Goal: Information Seeking & Learning: Learn about a topic

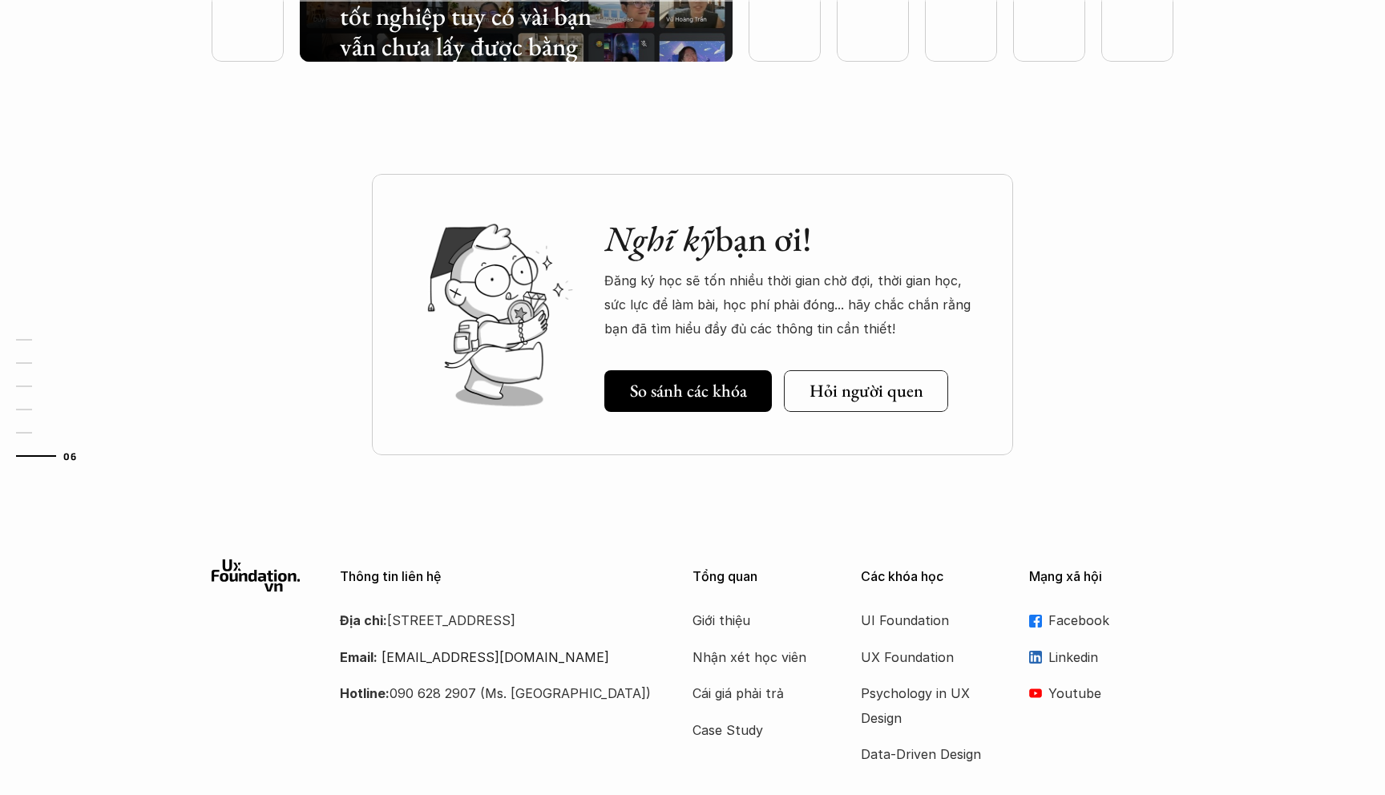
scroll to position [4810, 0]
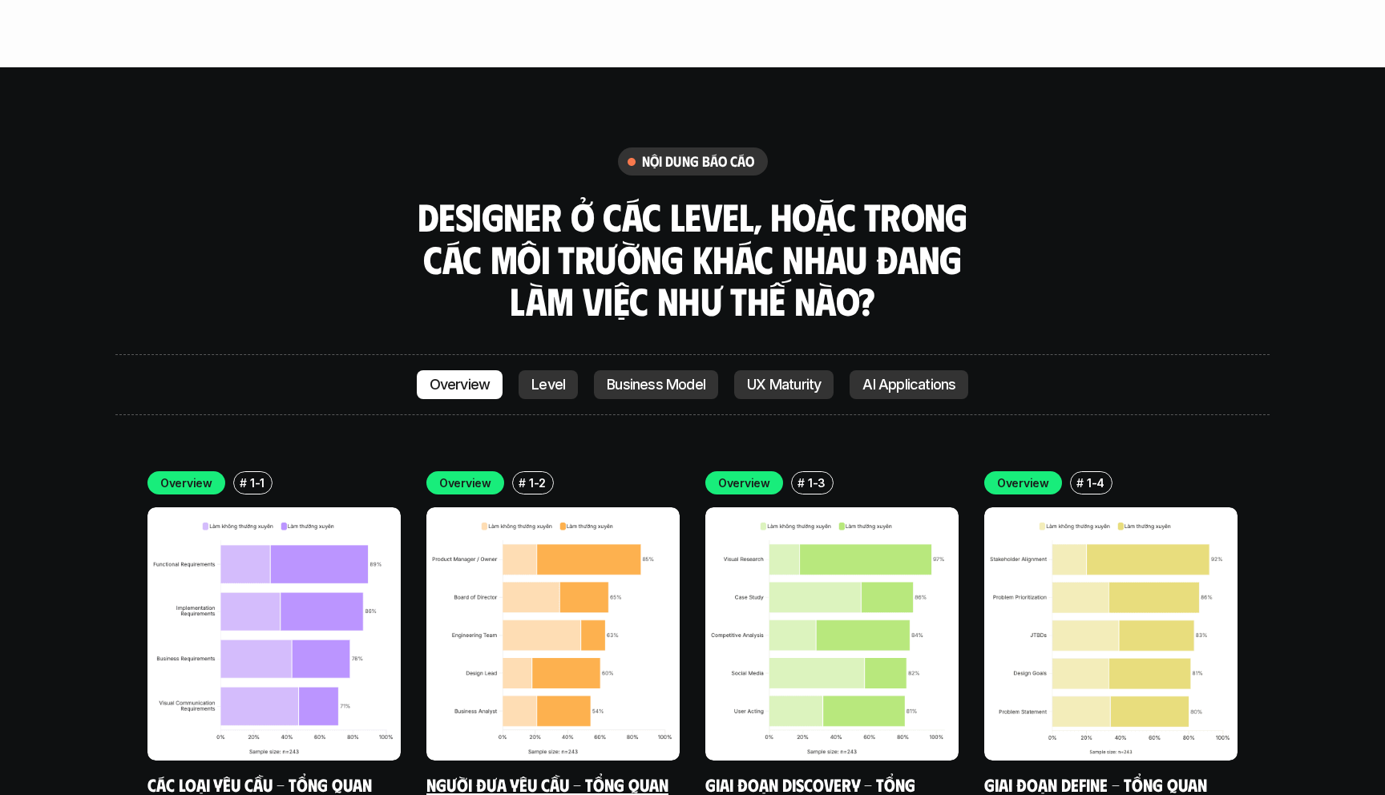
scroll to position [4439, 0]
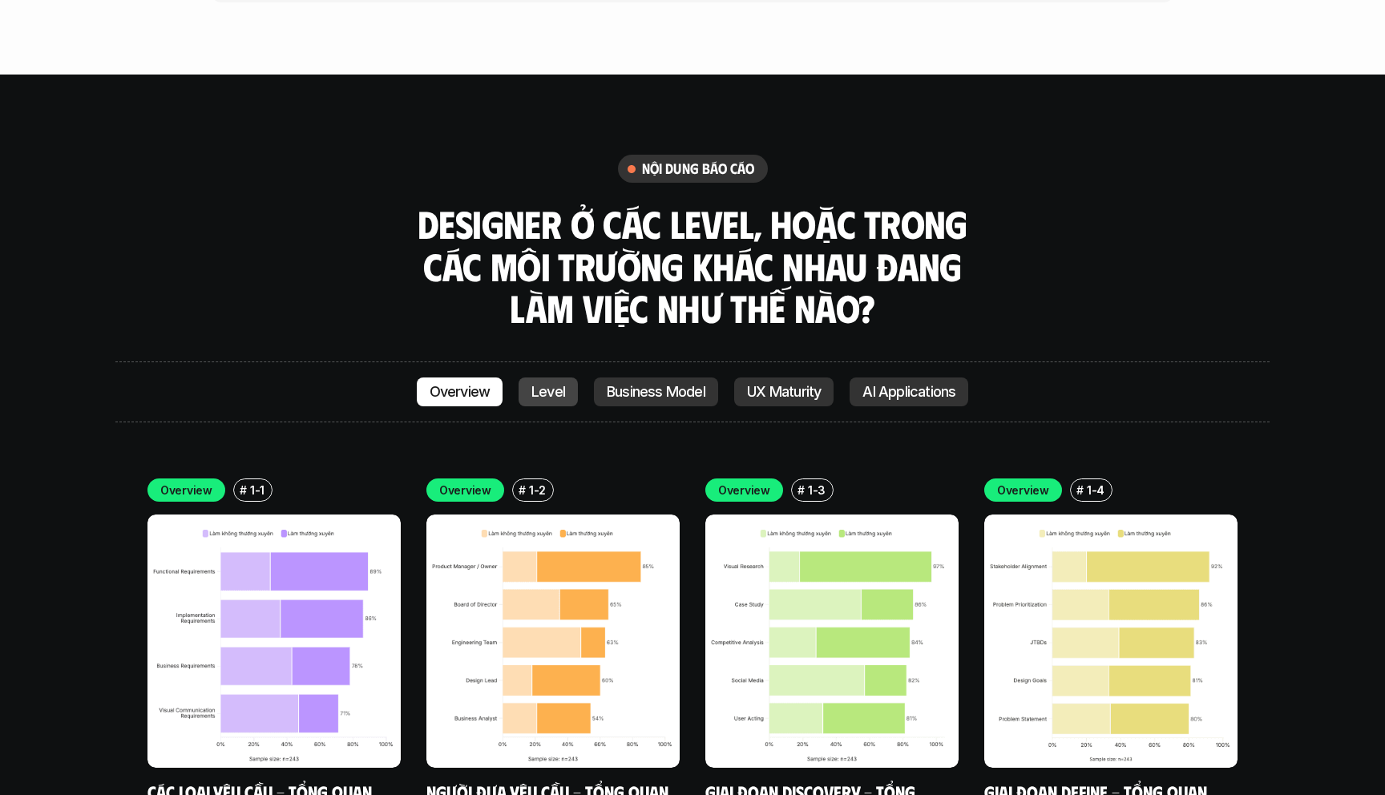
click at [550, 384] on p "Level" at bounding box center [548, 392] width 34 height 16
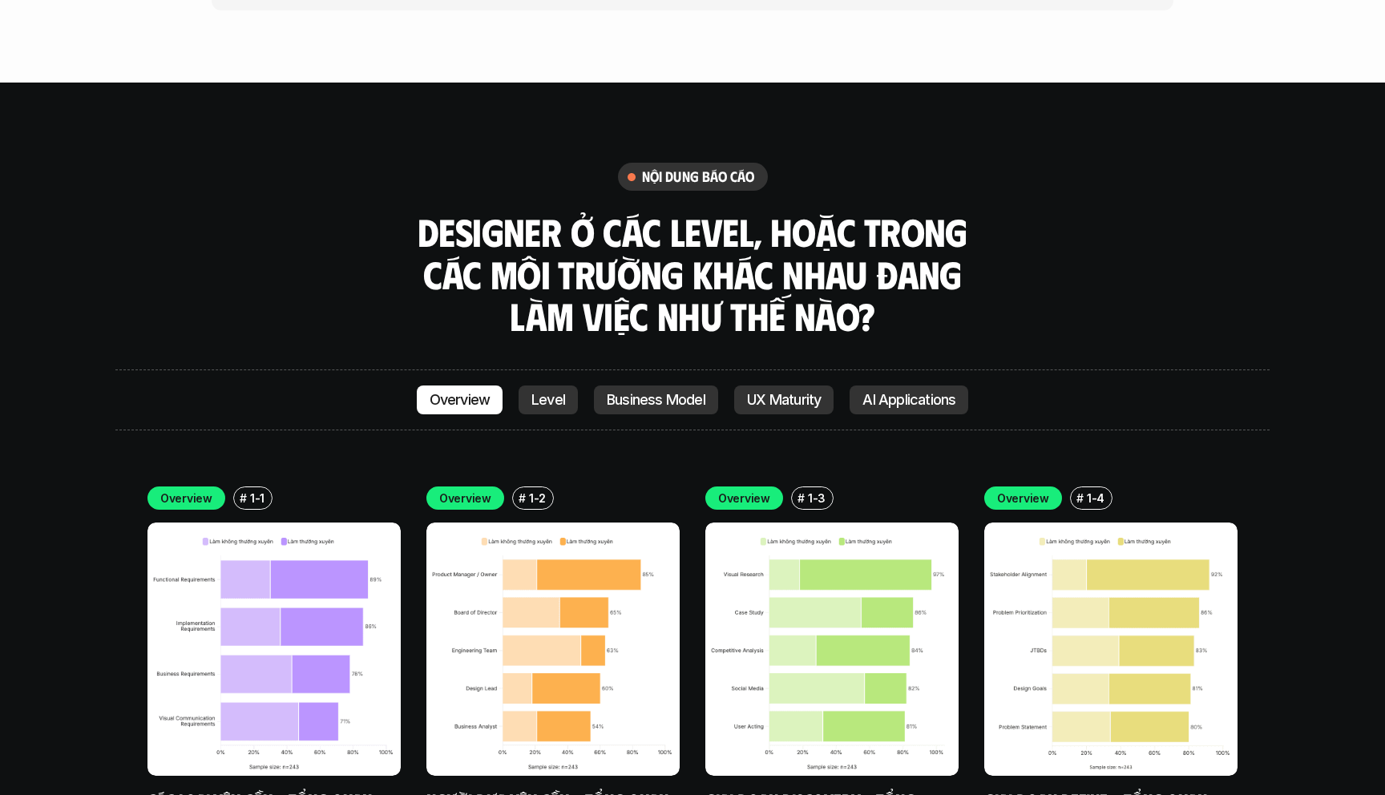
scroll to position [4537, 0]
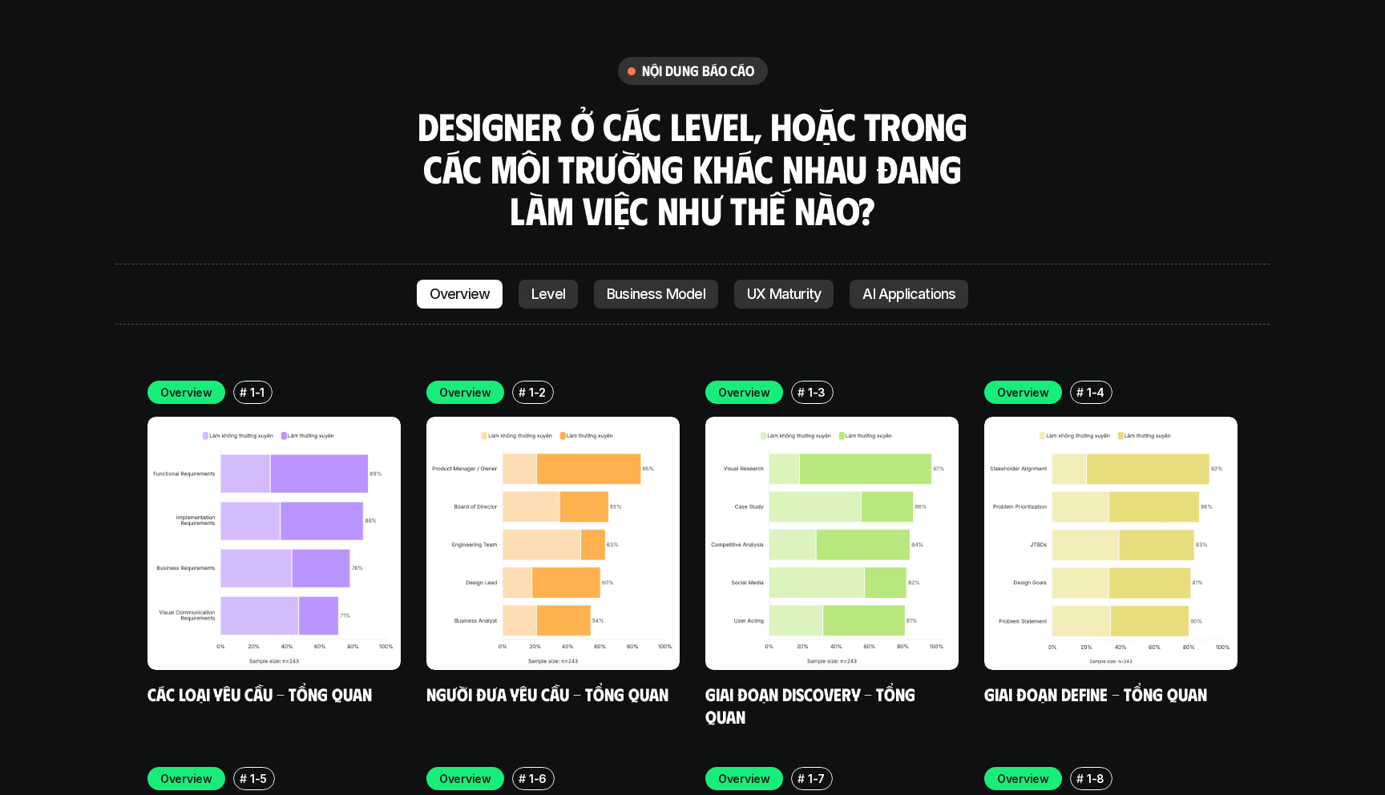
click at [889, 280] on link "AI Applications" at bounding box center [908, 294] width 119 height 29
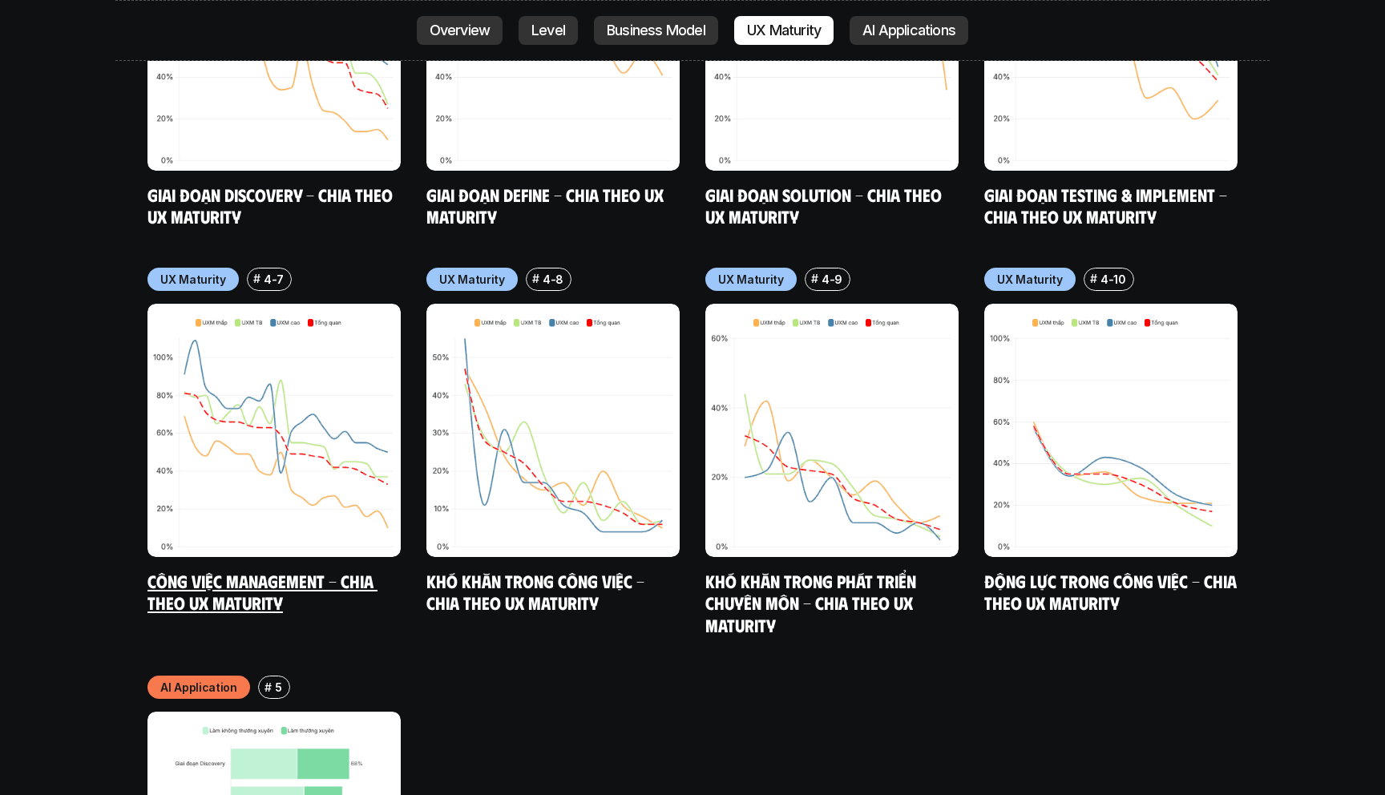
scroll to position [8166, 0]
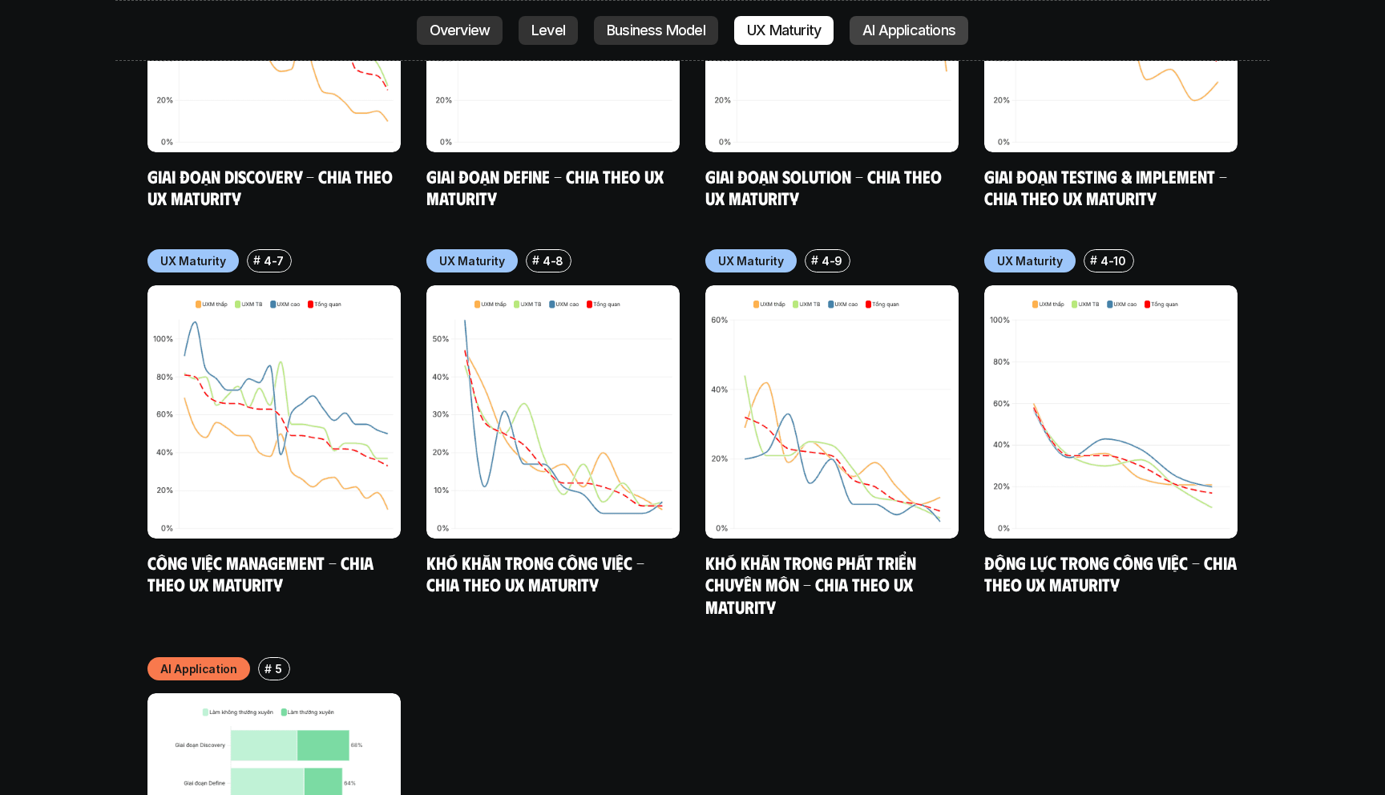
click at [917, 36] on p "AI Applications" at bounding box center [908, 30] width 93 height 16
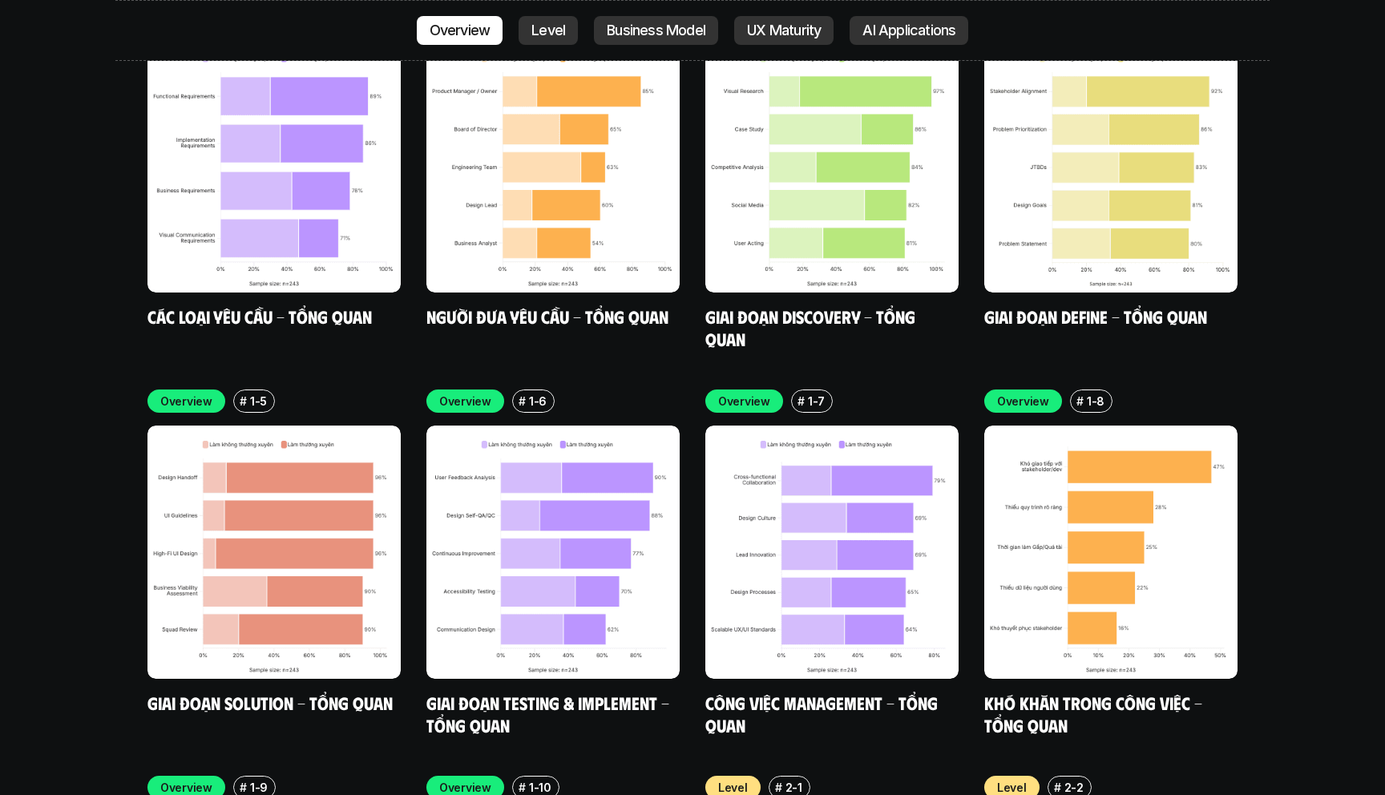
scroll to position [4955, 0]
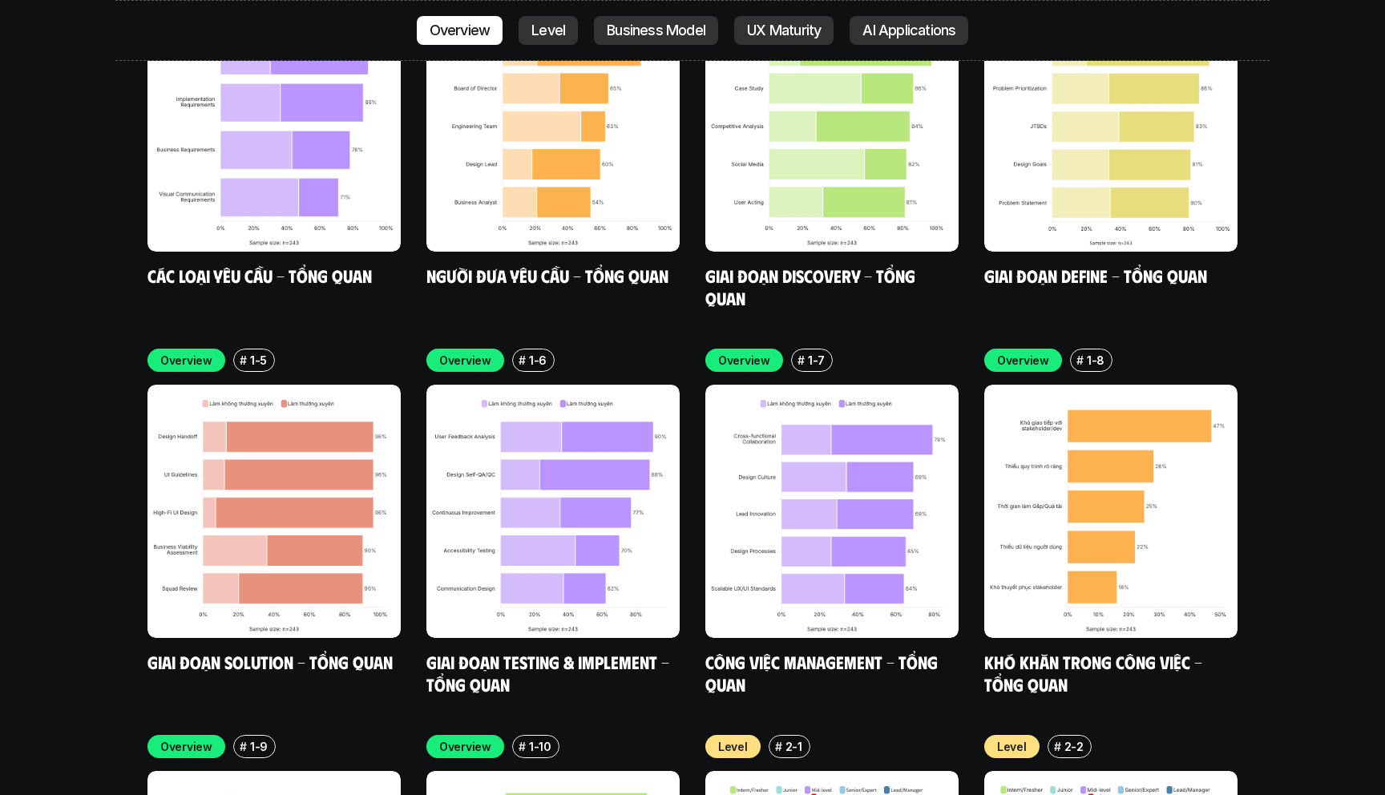
click at [357, 223] on div "Overview # 1-1 Các loại yêu cầu - Tổng quan Overview # 1-2 Người đưa yêu cầu - …" at bounding box center [692, 328] width 1090 height 732
click at [337, 264] on link "Các loại yêu cầu - Tổng quan" at bounding box center [259, 275] width 224 height 22
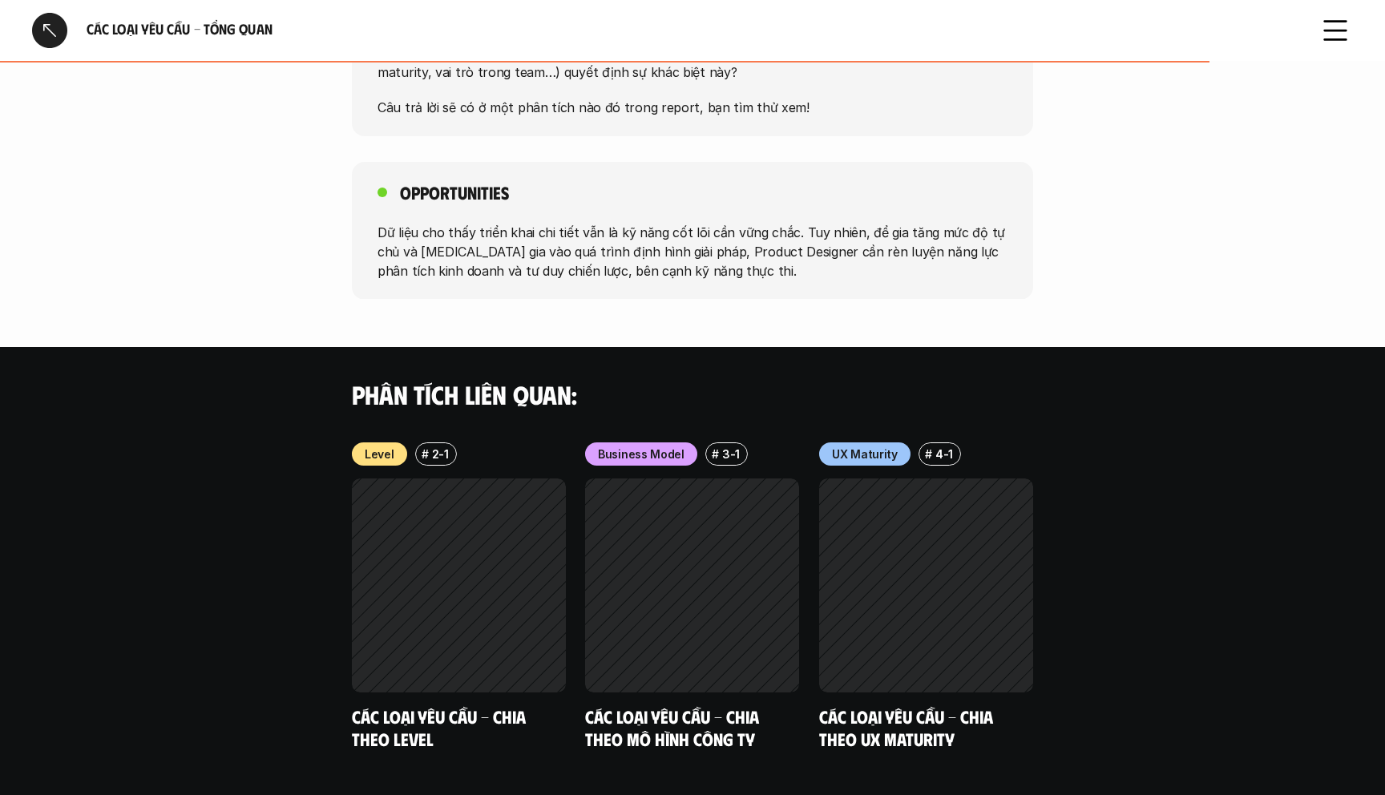
scroll to position [1320, 0]
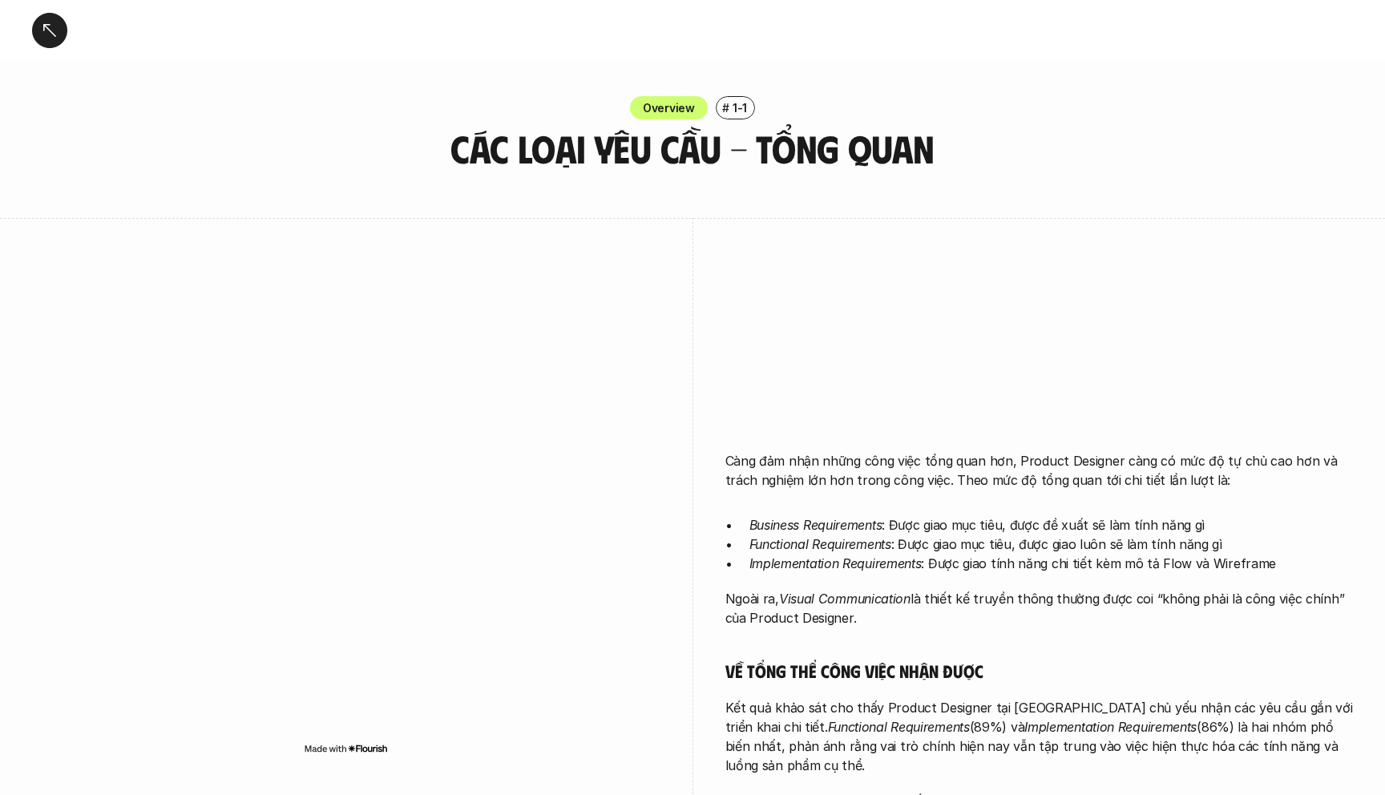
scroll to position [1307, 0]
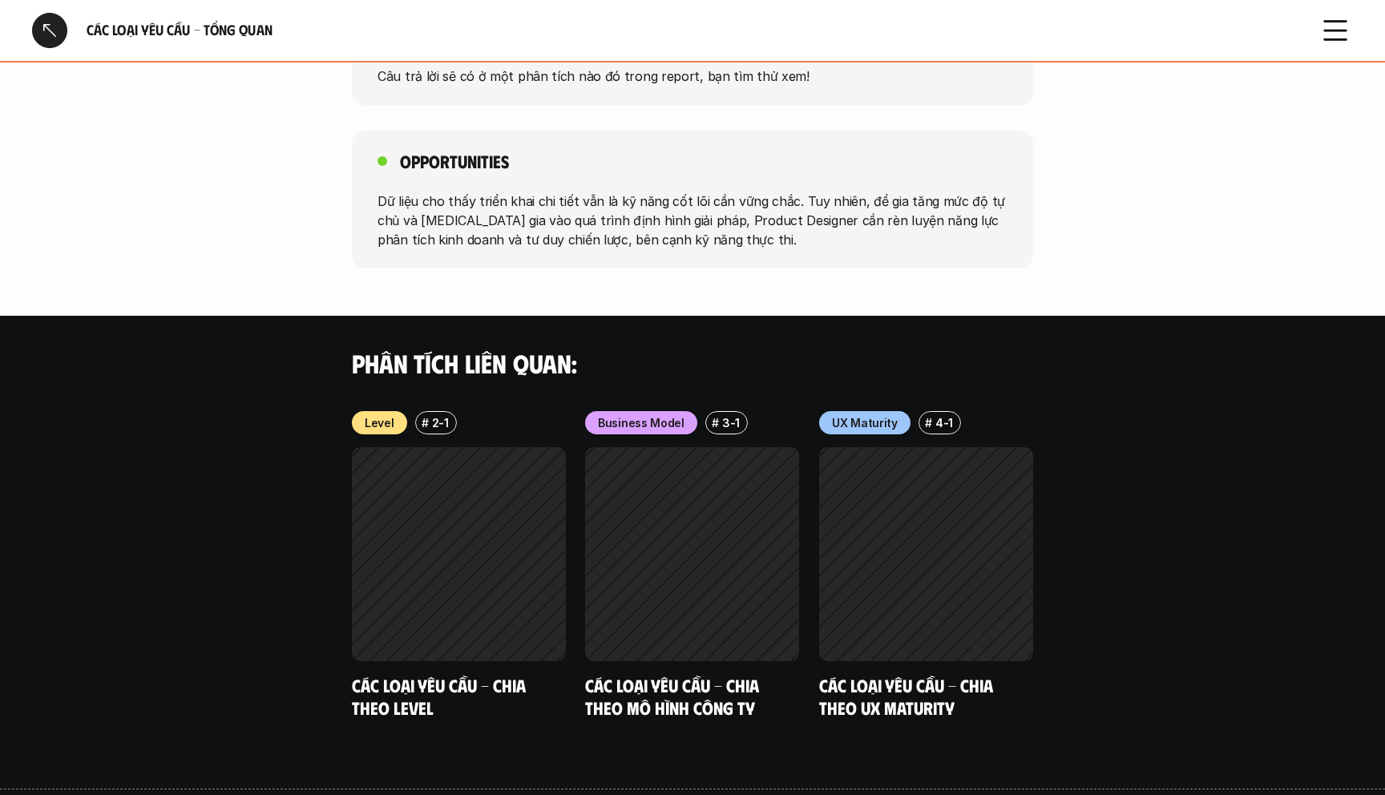
click at [42, 21] on div at bounding box center [49, 30] width 35 height 35
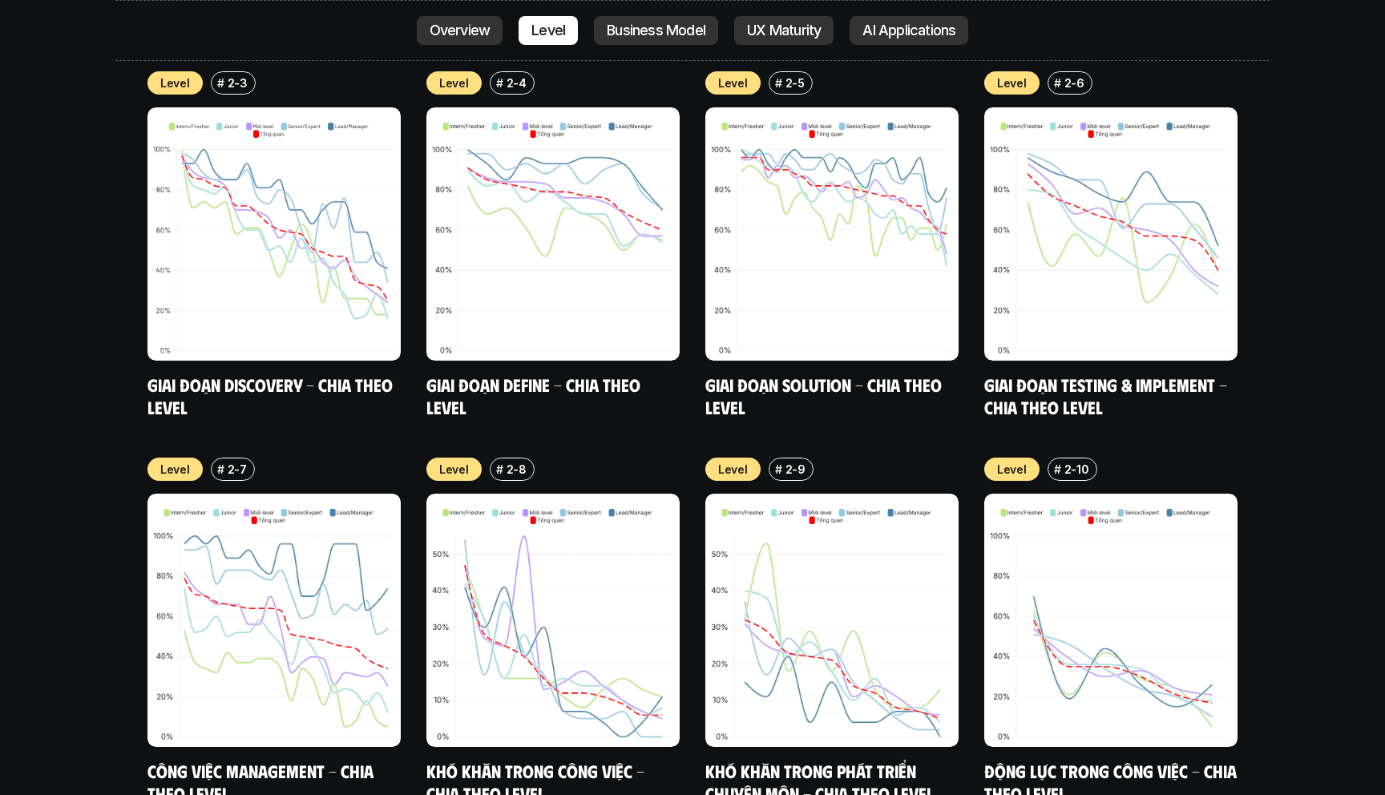
scroll to position [6009, 0]
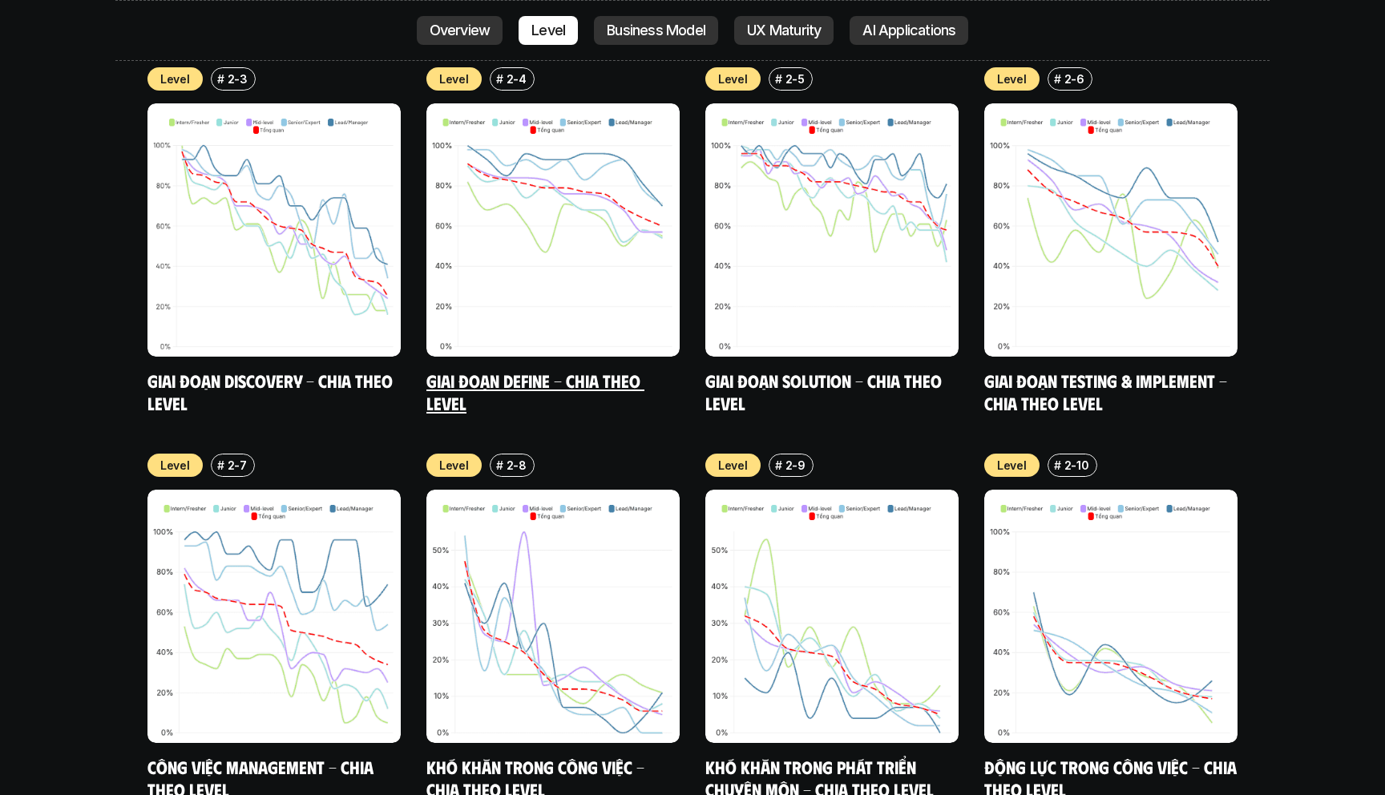
click at [489, 369] on link "Giai đoạn Define - Chia theo Level" at bounding box center [535, 391] width 218 height 44
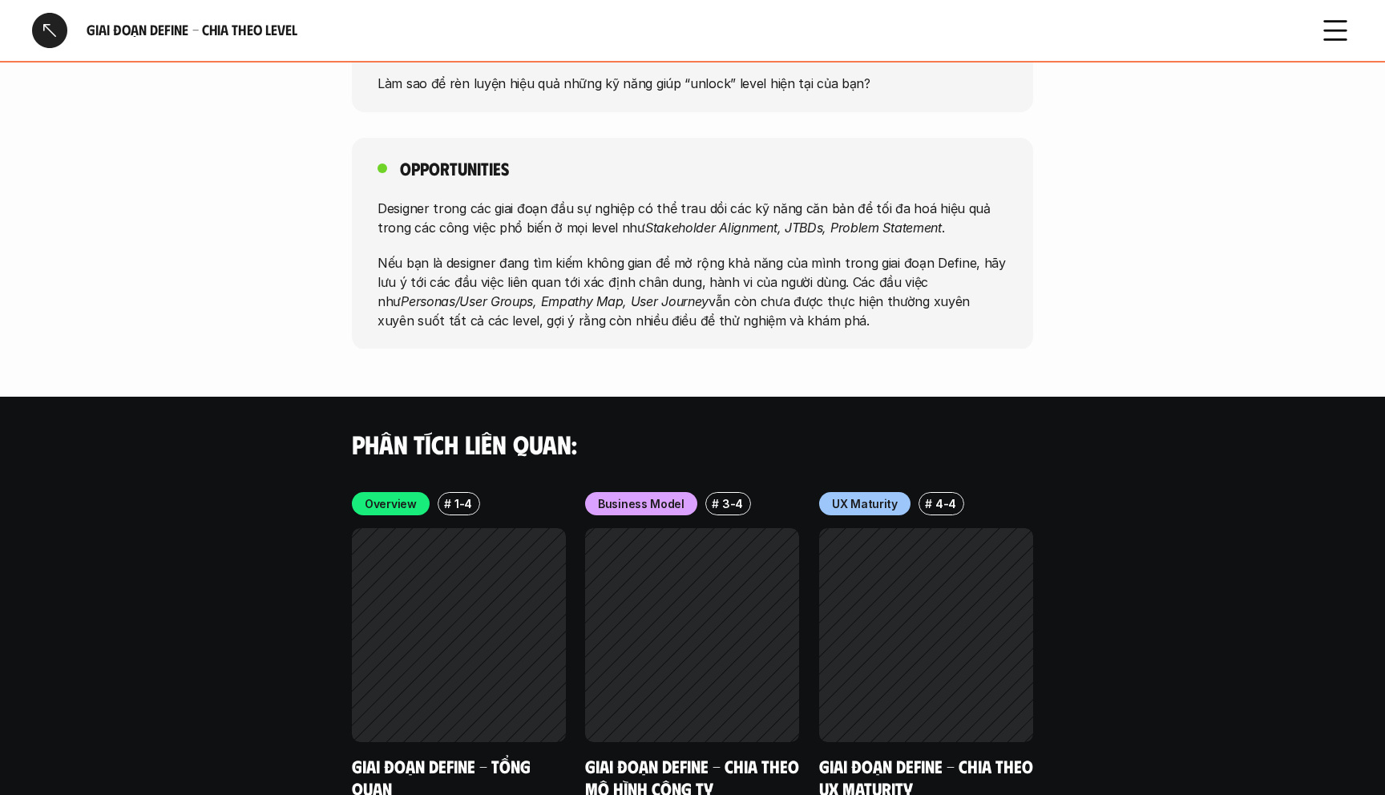
scroll to position [4445, 0]
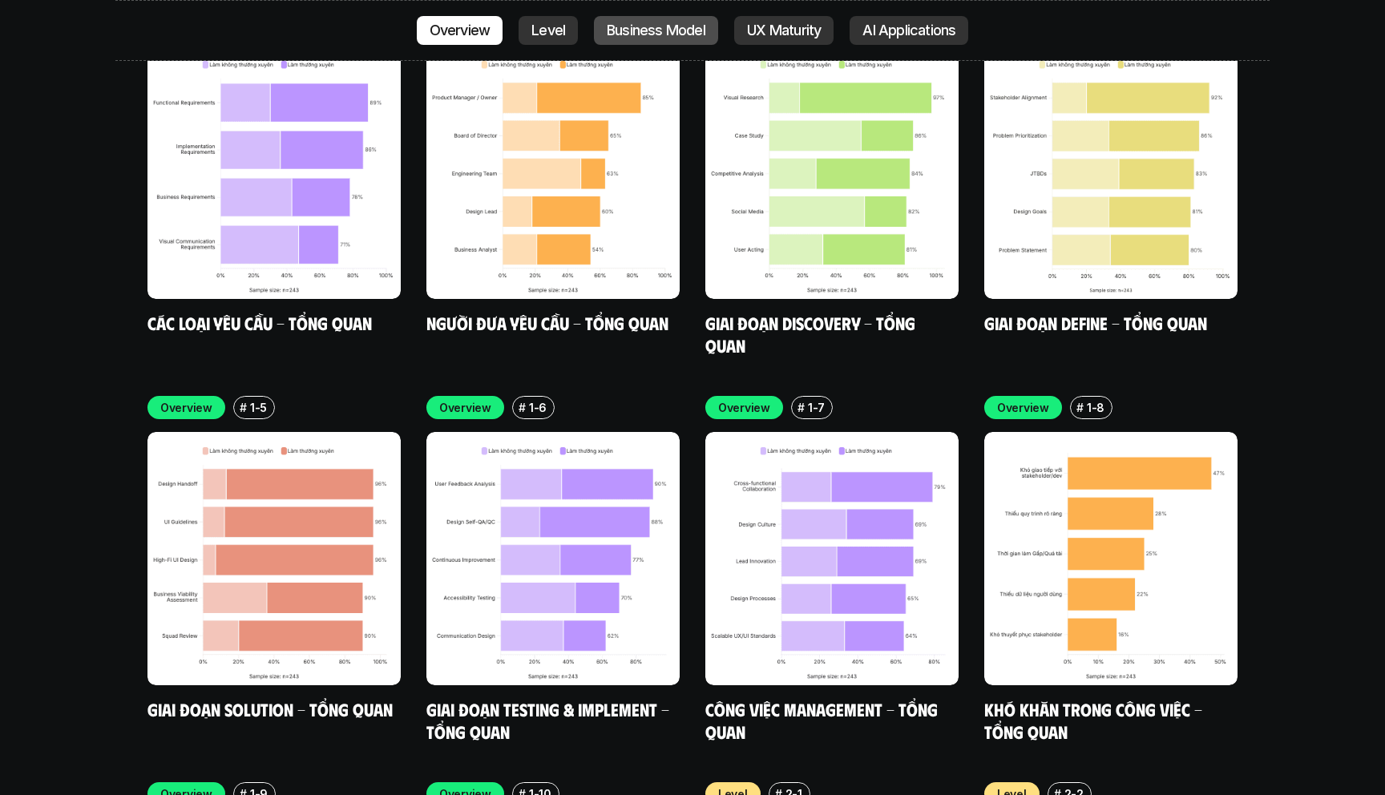
scroll to position [5116, 0]
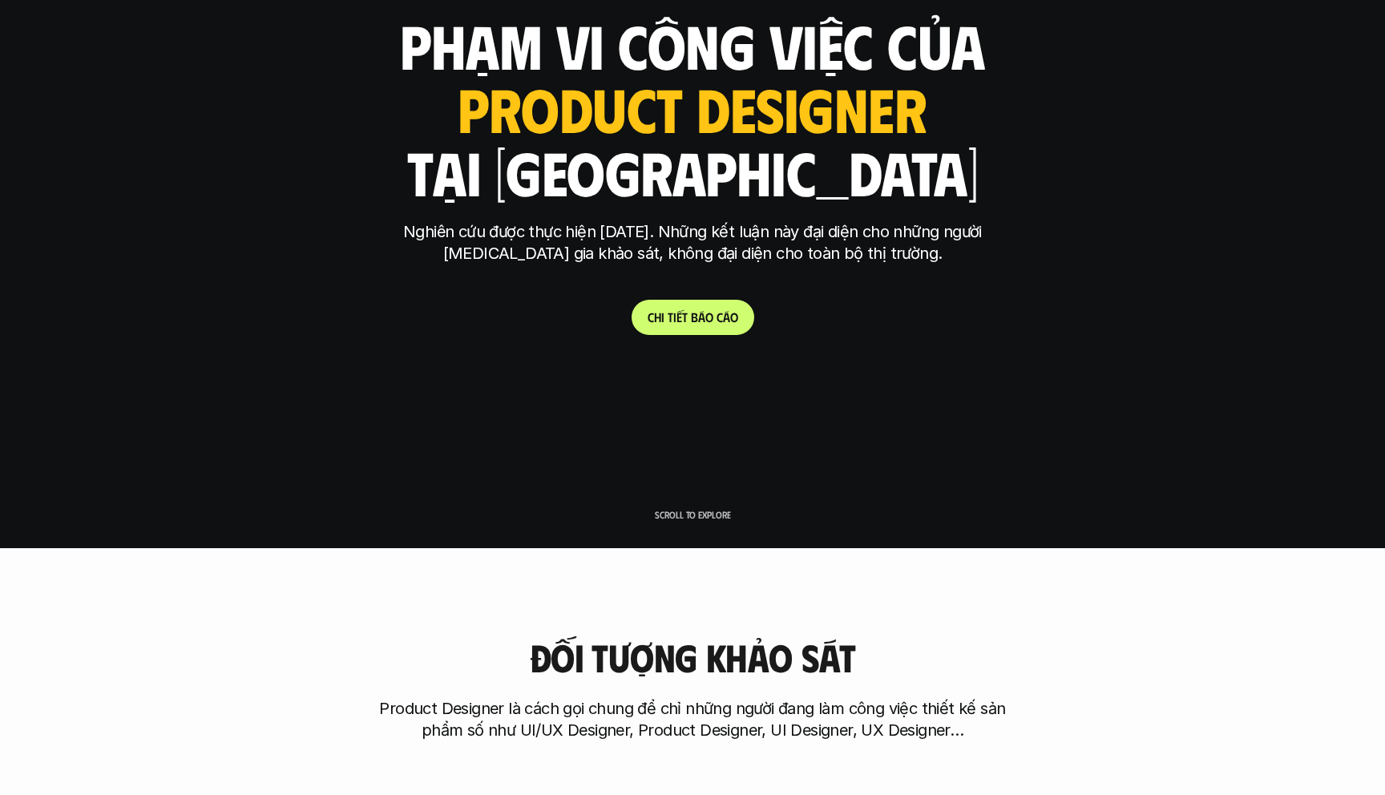
scroll to position [0, 0]
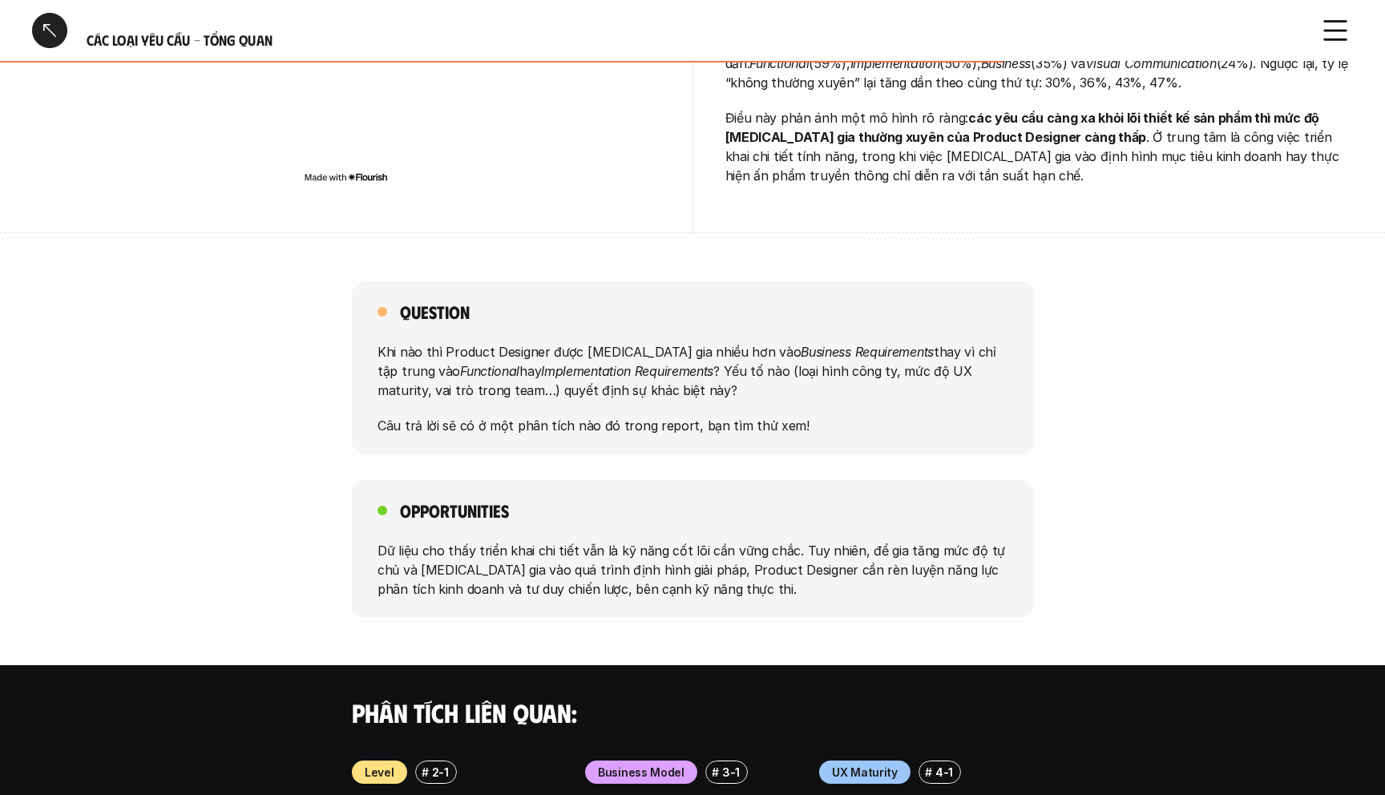
scroll to position [1320, 0]
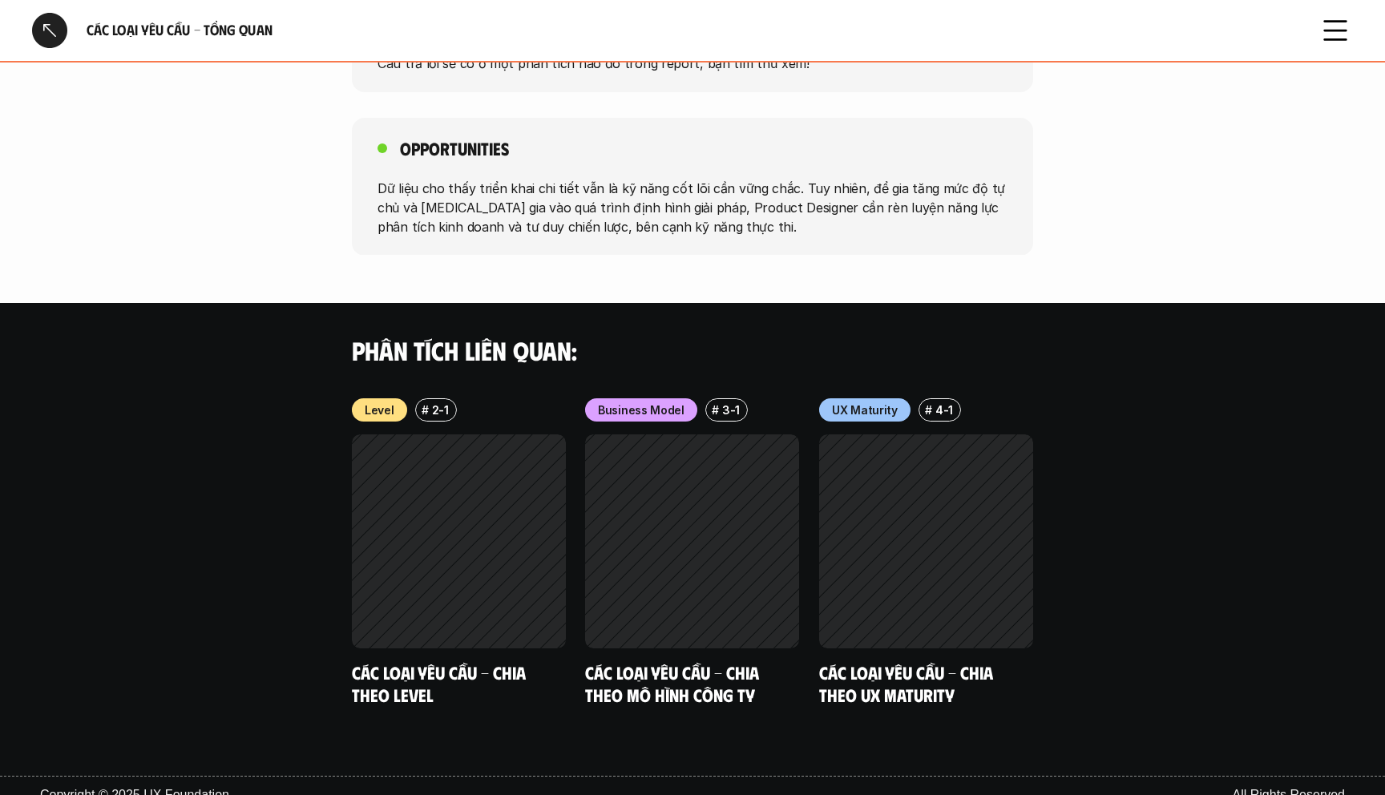
click at [520, 303] on div "Phân tích liên quan:" at bounding box center [692, 350] width 1385 height 95
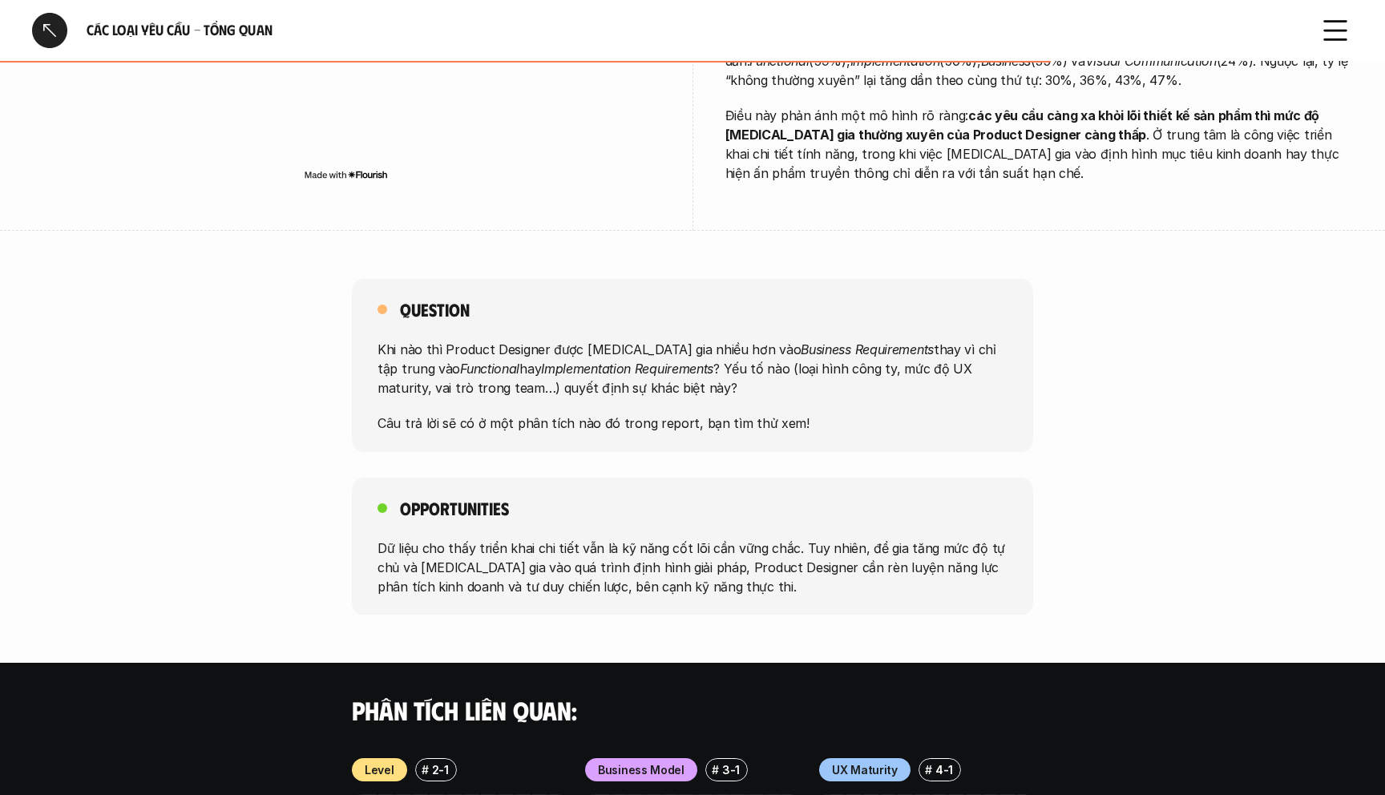
scroll to position [949, 0]
